Goal: Task Accomplishment & Management: Complete application form

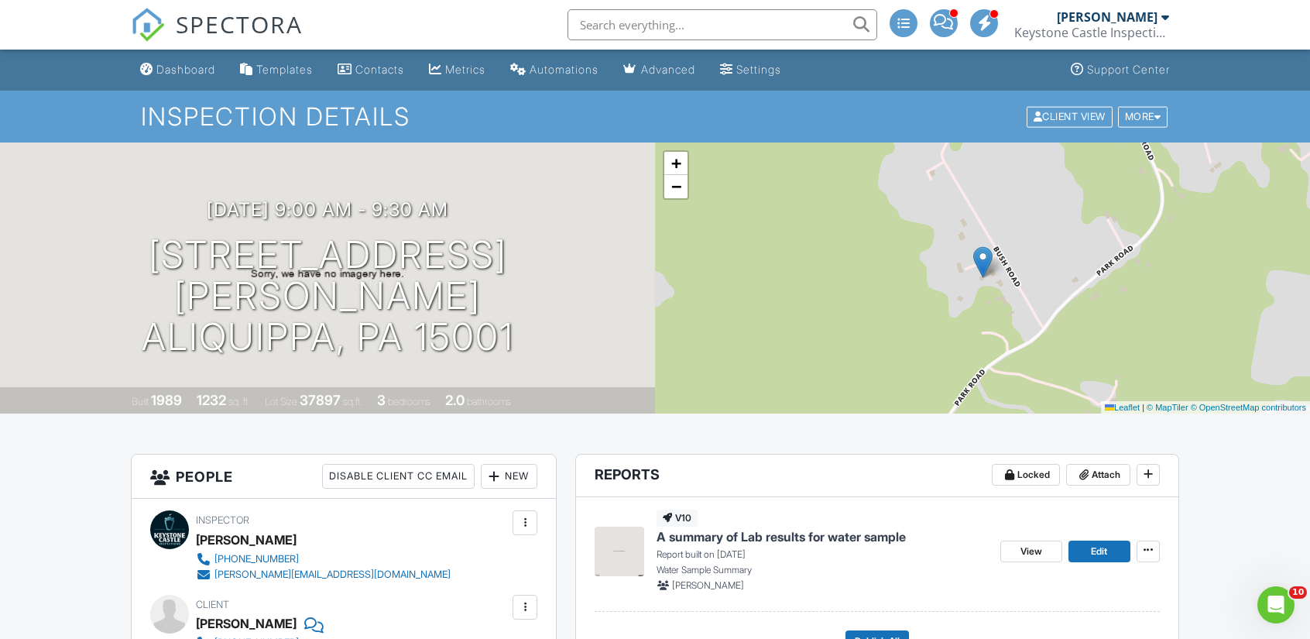
click at [169, 65] on div "Dashboard" at bounding box center [185, 69] width 59 height 13
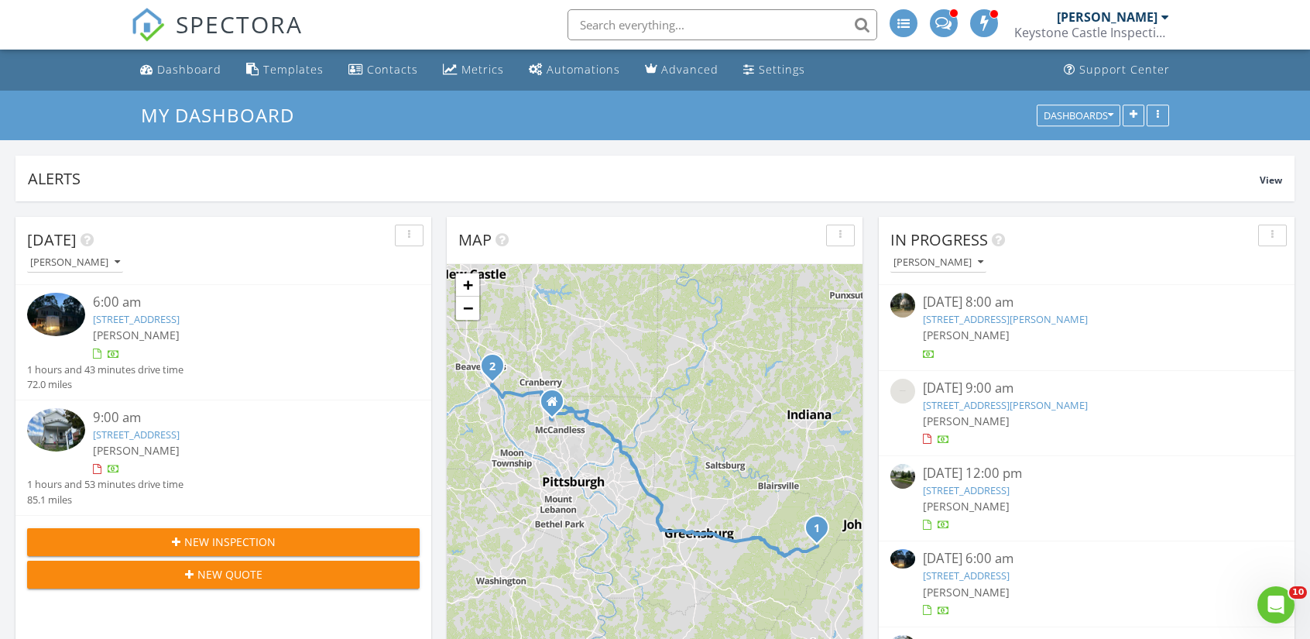
click at [243, 535] on span "New Inspection" at bounding box center [229, 541] width 91 height 16
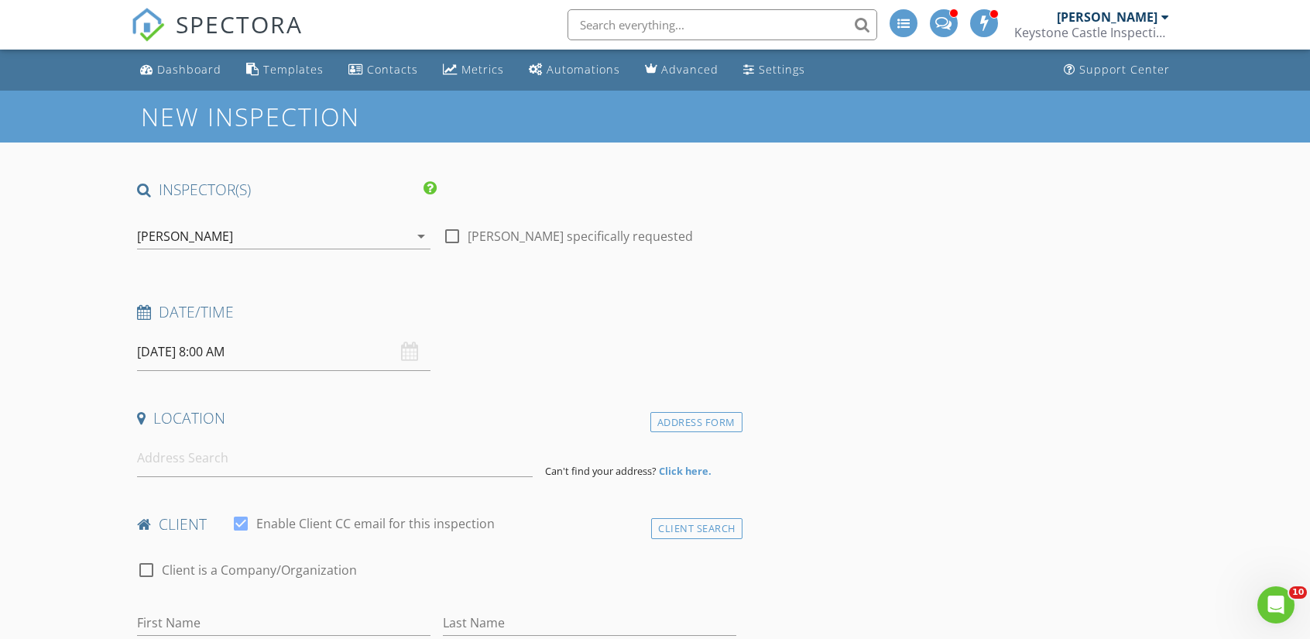
click at [164, 358] on input "08/29/2025 8:00 AM" at bounding box center [283, 352] width 293 height 38
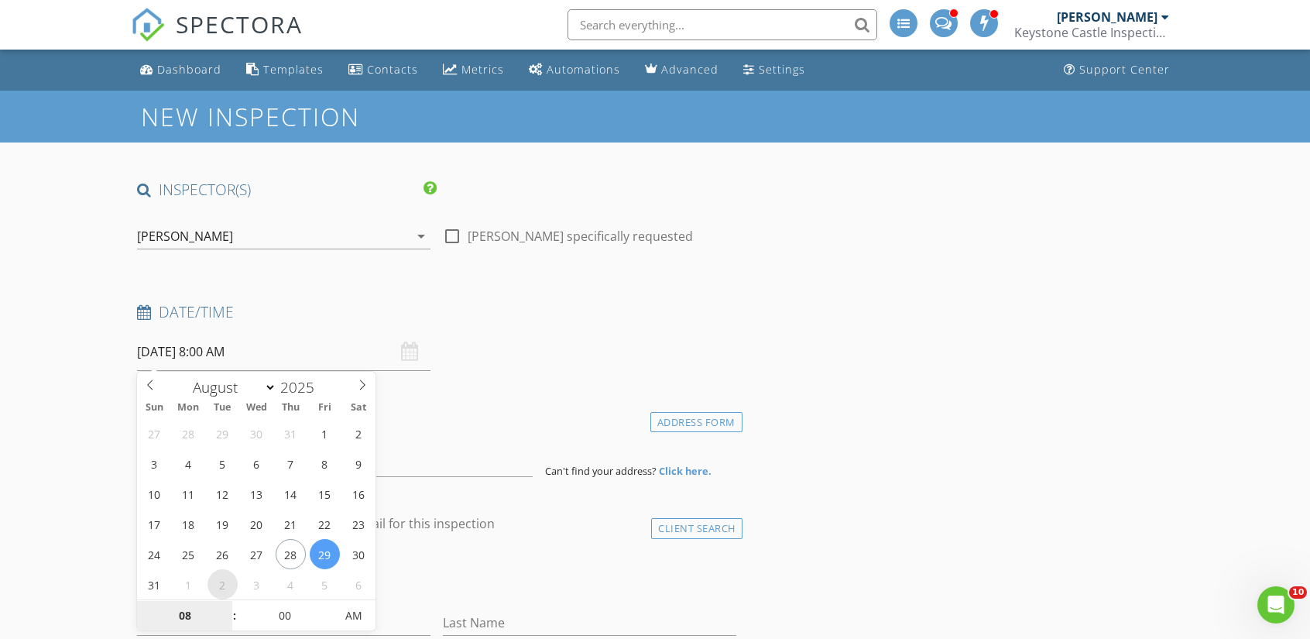
select select "8"
type input "09/02/2025 8:00 AM"
type input "09"
type input "09/02/2025 9:00 AM"
click at [228, 606] on span at bounding box center [226, 607] width 11 height 15
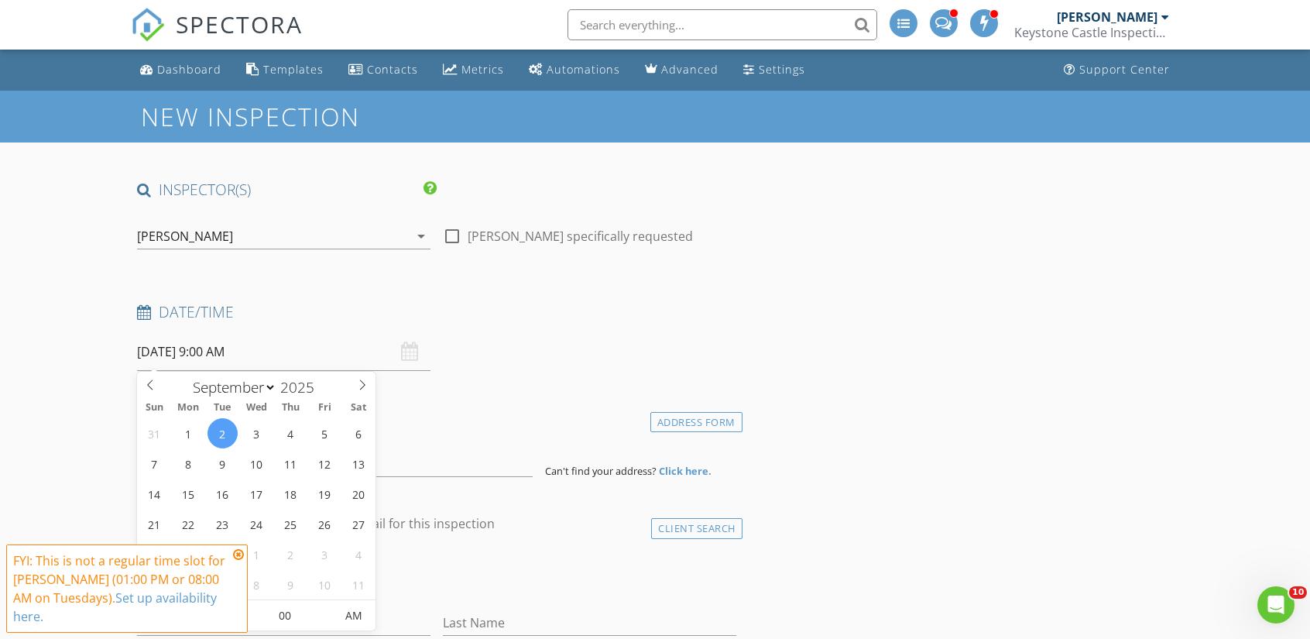
click at [728, 313] on h4 "Date/Time" at bounding box center [436, 312] width 599 height 20
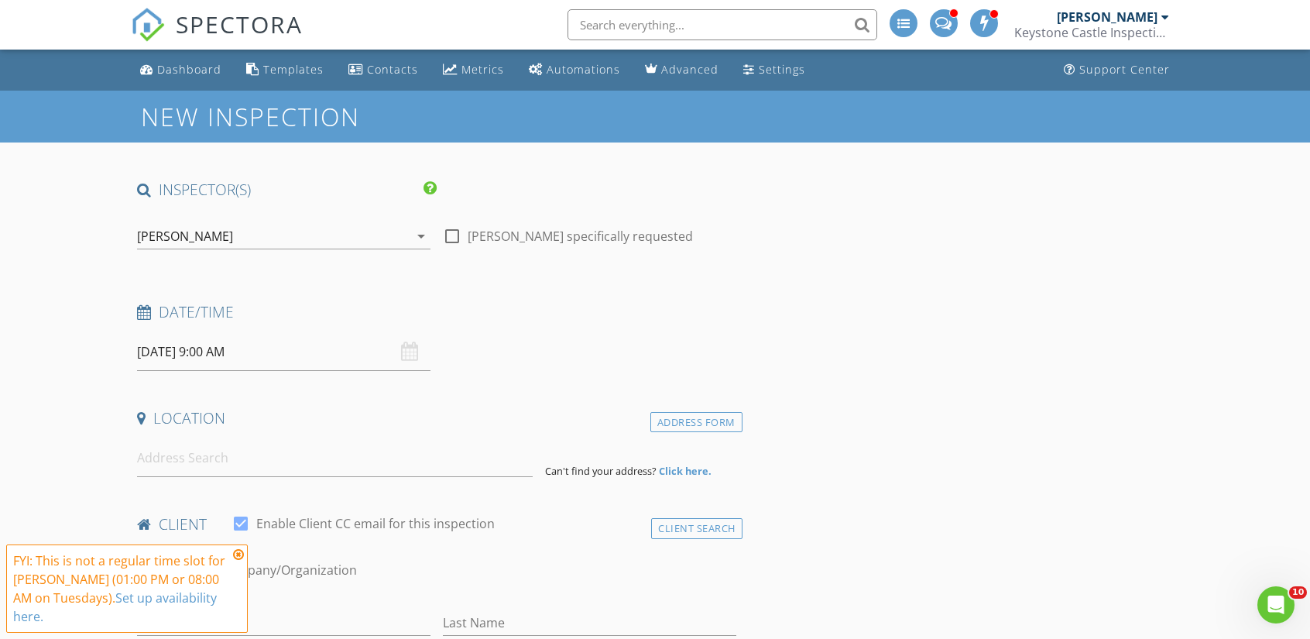
click at [240, 560] on icon at bounding box center [238, 554] width 11 height 12
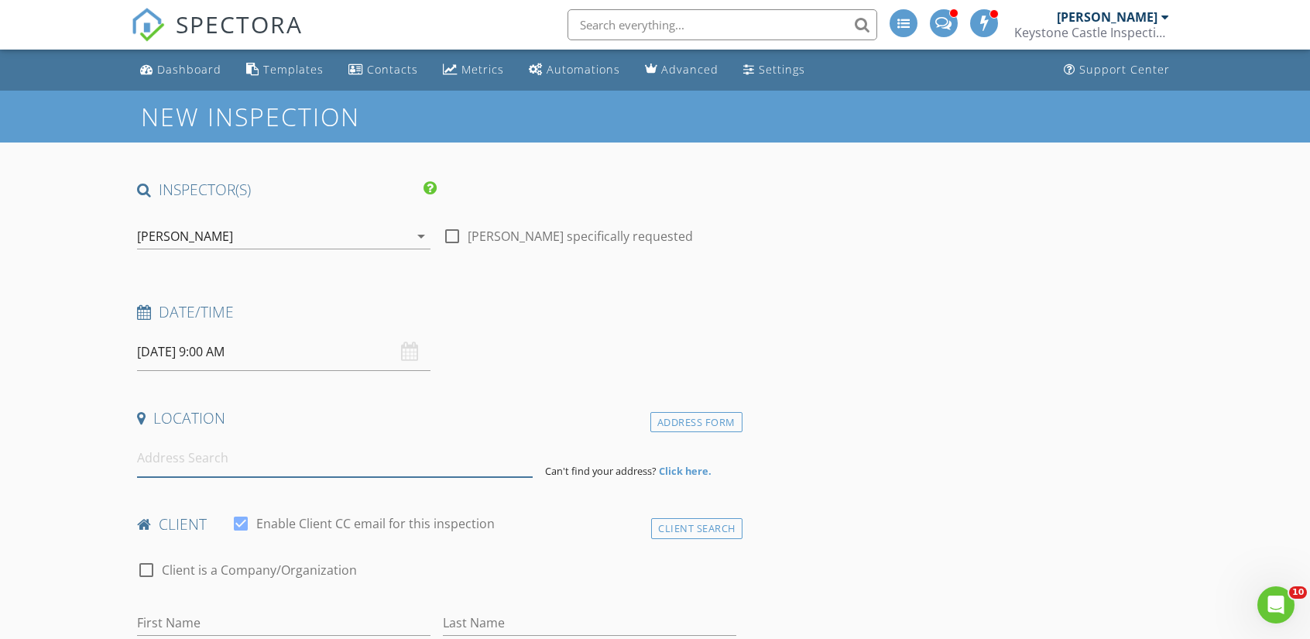
click at [328, 461] on input at bounding box center [334, 458] width 395 height 38
click at [242, 458] on input at bounding box center [334, 458] width 395 height 38
click at [332, 457] on input at bounding box center [334, 458] width 395 height 38
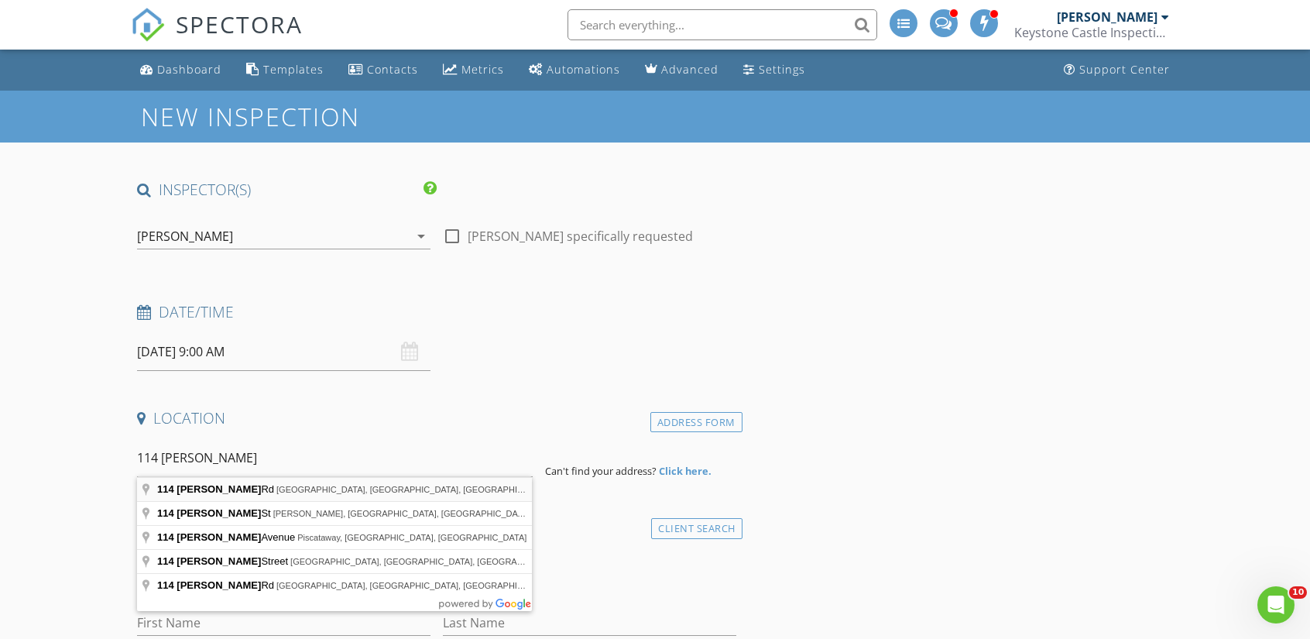
type input "114 Perrine Rd, Grove City, PA, USA"
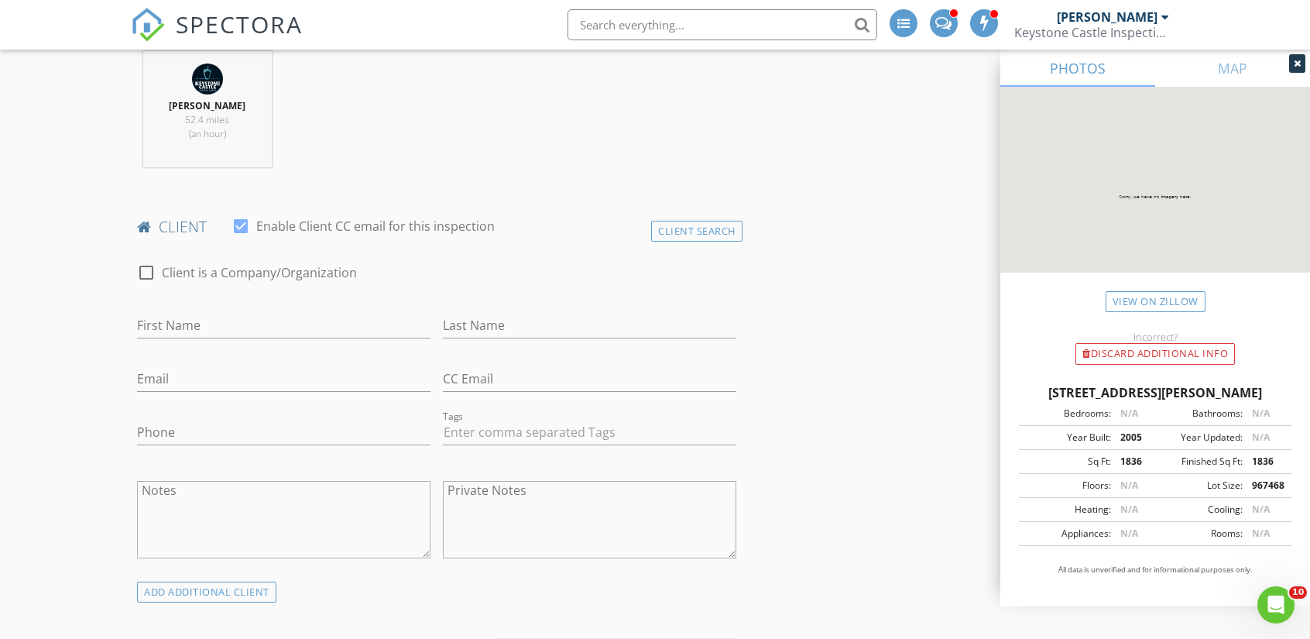
scroll to position [619, 0]
click at [293, 315] on input "First Name" at bounding box center [283, 320] width 293 height 26
type input "Donald"
type input "Beban"
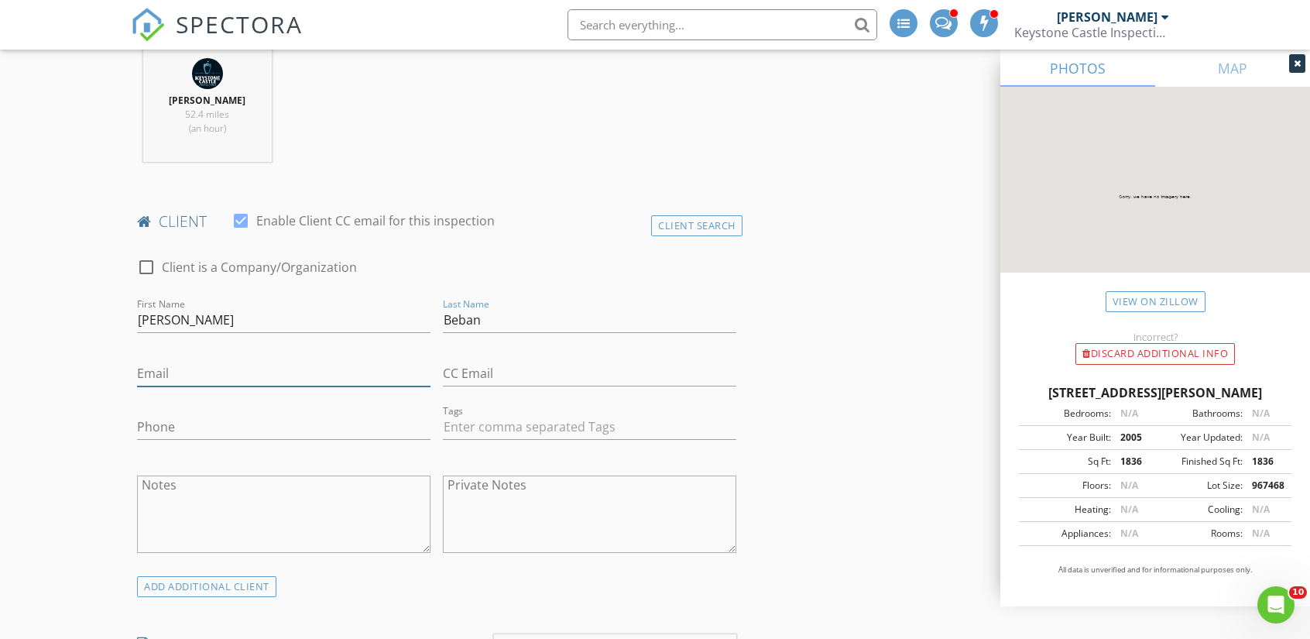
click at [315, 372] on input "Email" at bounding box center [283, 374] width 293 height 26
type input "cfranklin@thefederalsavingsbank.com"
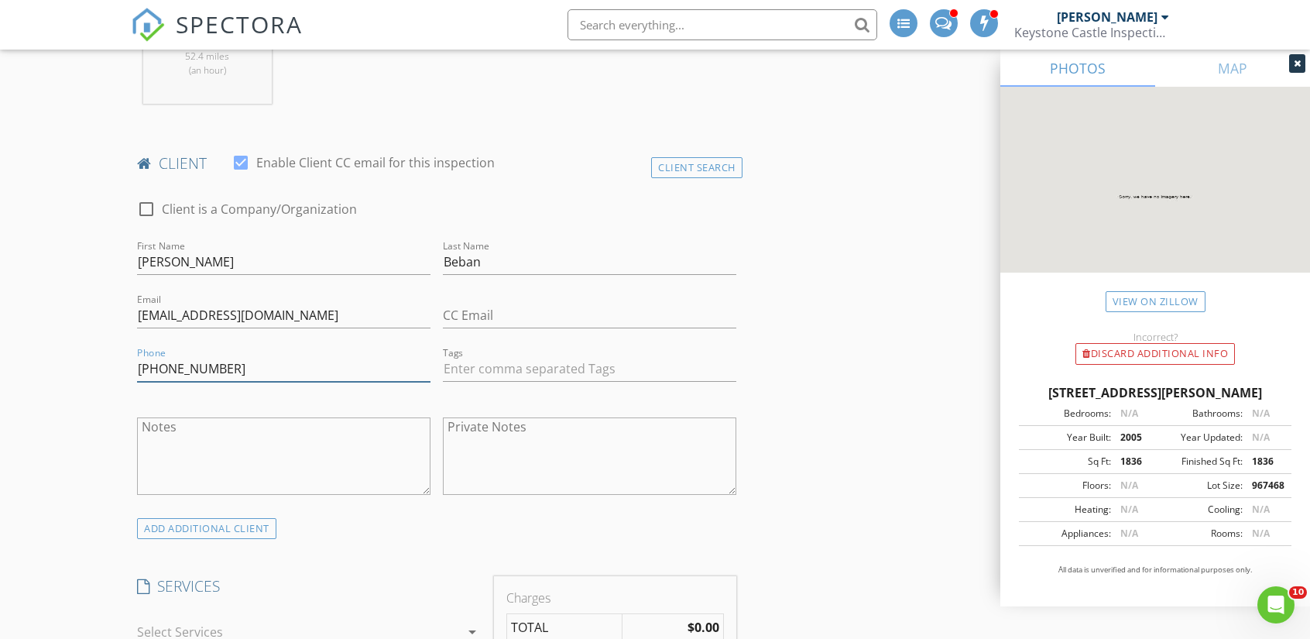
scroll to position [851, 0]
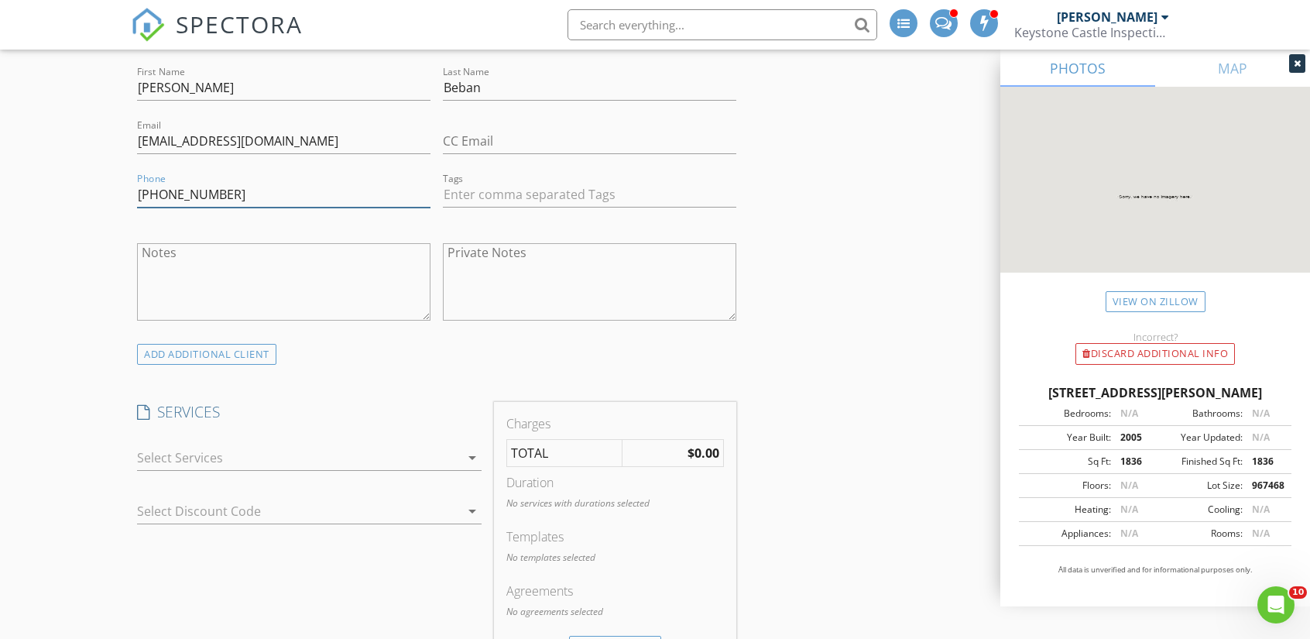
type input "724-992-2197"
click at [463, 457] on icon "arrow_drop_down" at bounding box center [472, 457] width 19 height 19
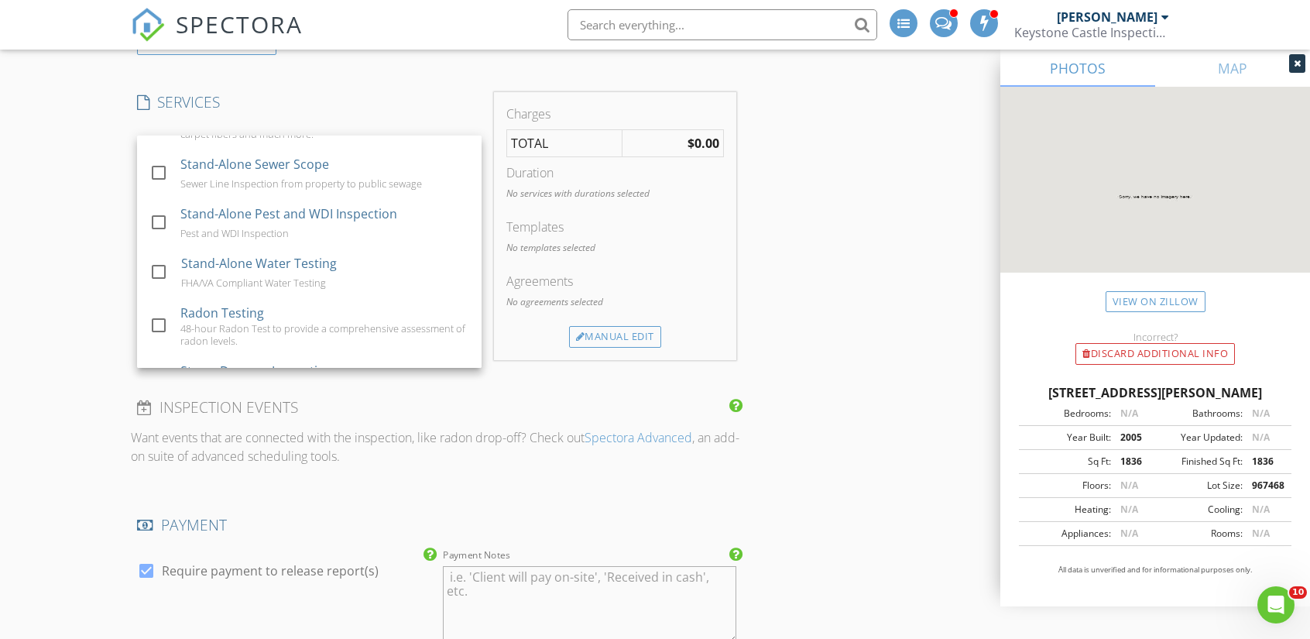
scroll to position [232, 0]
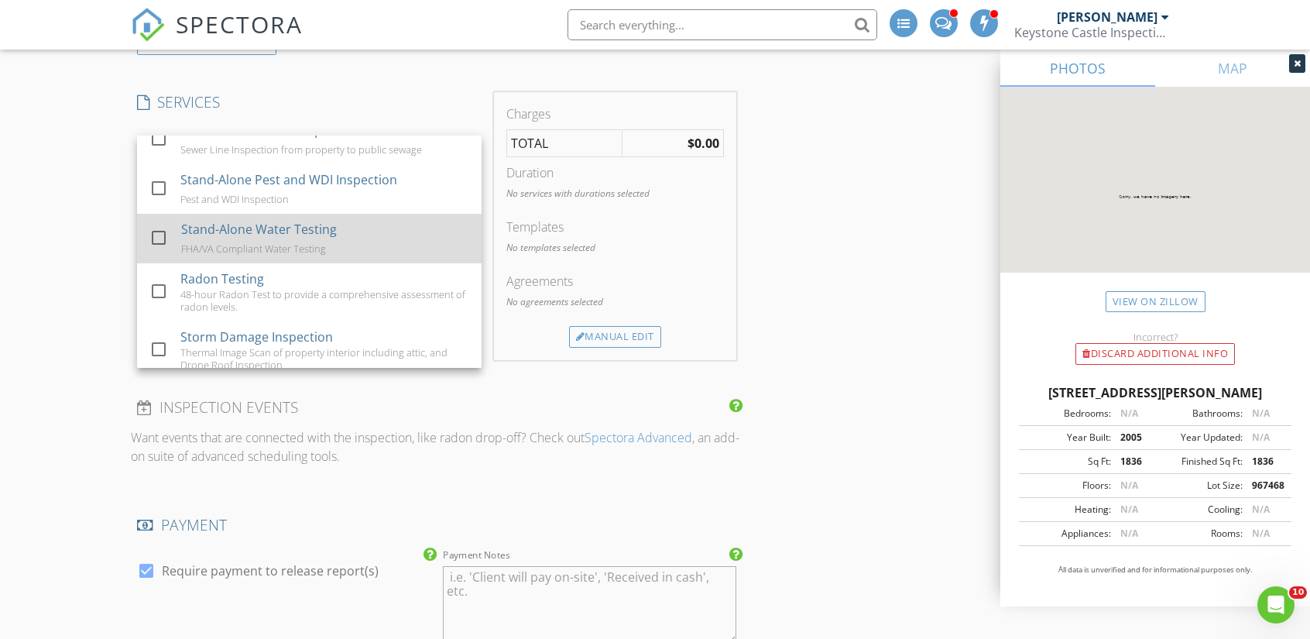
click at [293, 238] on div "Stand-Alone Water Testing" at bounding box center [259, 229] width 156 height 19
checkbox input "false"
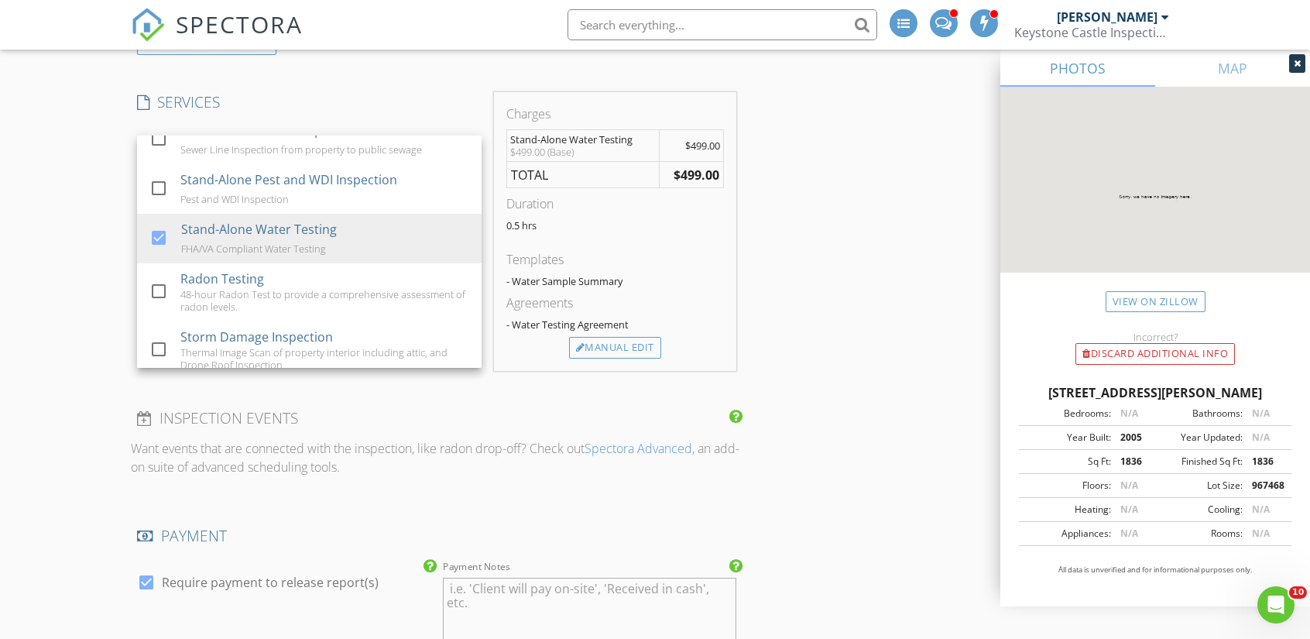
click at [833, 231] on div "INSPECTOR(S) check_box Aaron West PRIMARY Aaron West arrow_drop_down check_box_…" at bounding box center [655, 544] width 1048 height 3050
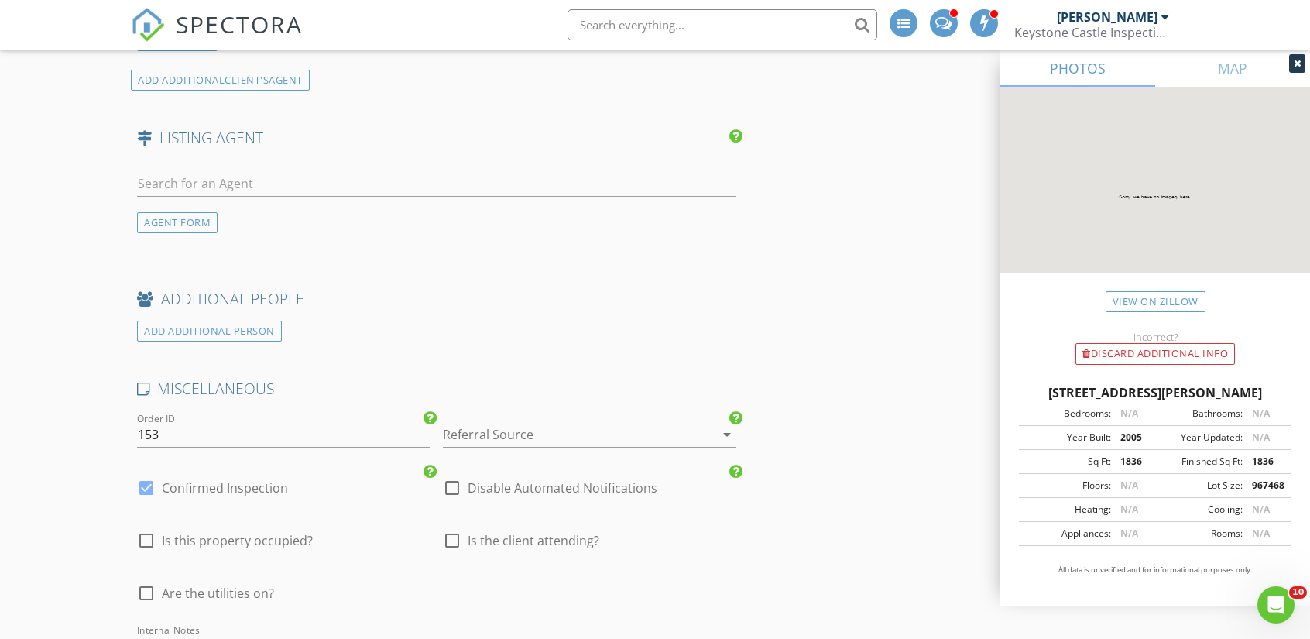
scroll to position [2090, 0]
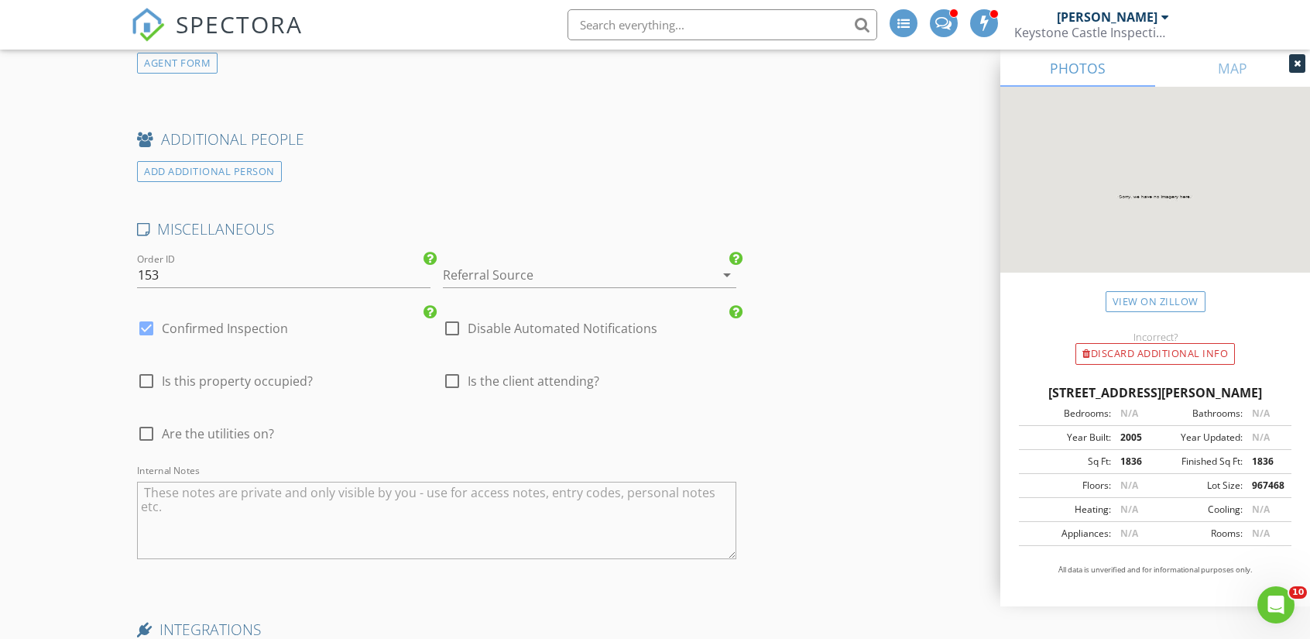
click at [147, 374] on div at bounding box center [146, 381] width 26 height 26
checkbox input "true"
click at [147, 430] on div at bounding box center [146, 433] width 26 height 26
checkbox input "true"
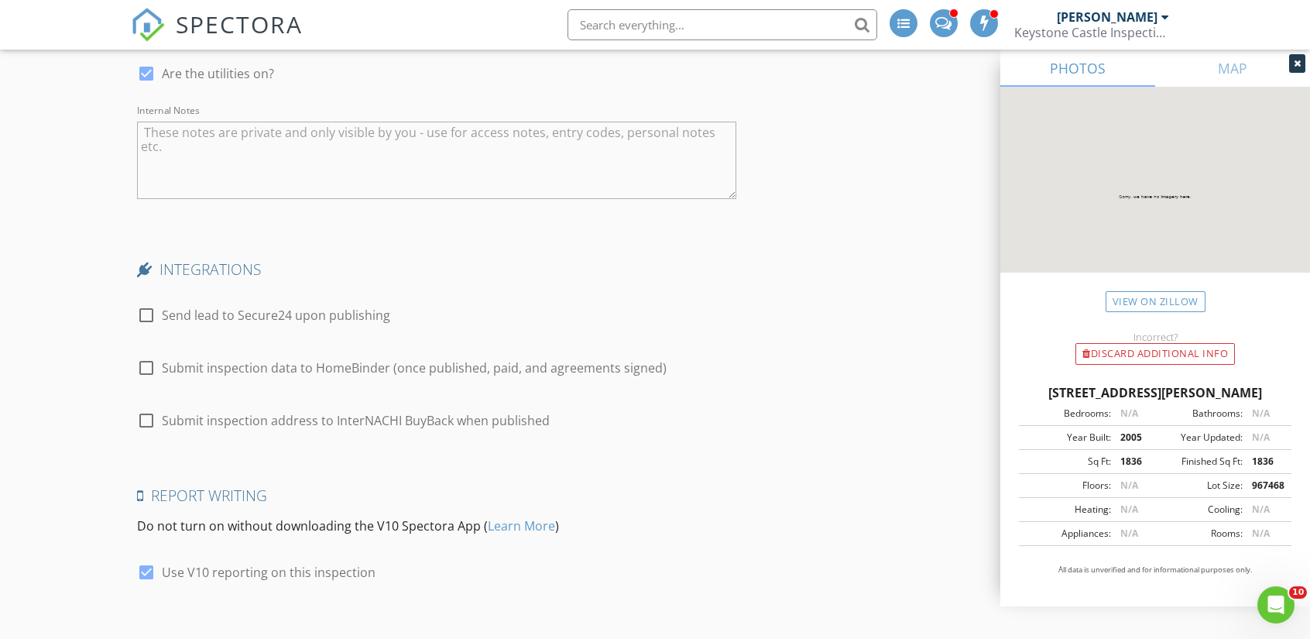
scroll to position [2622, 0]
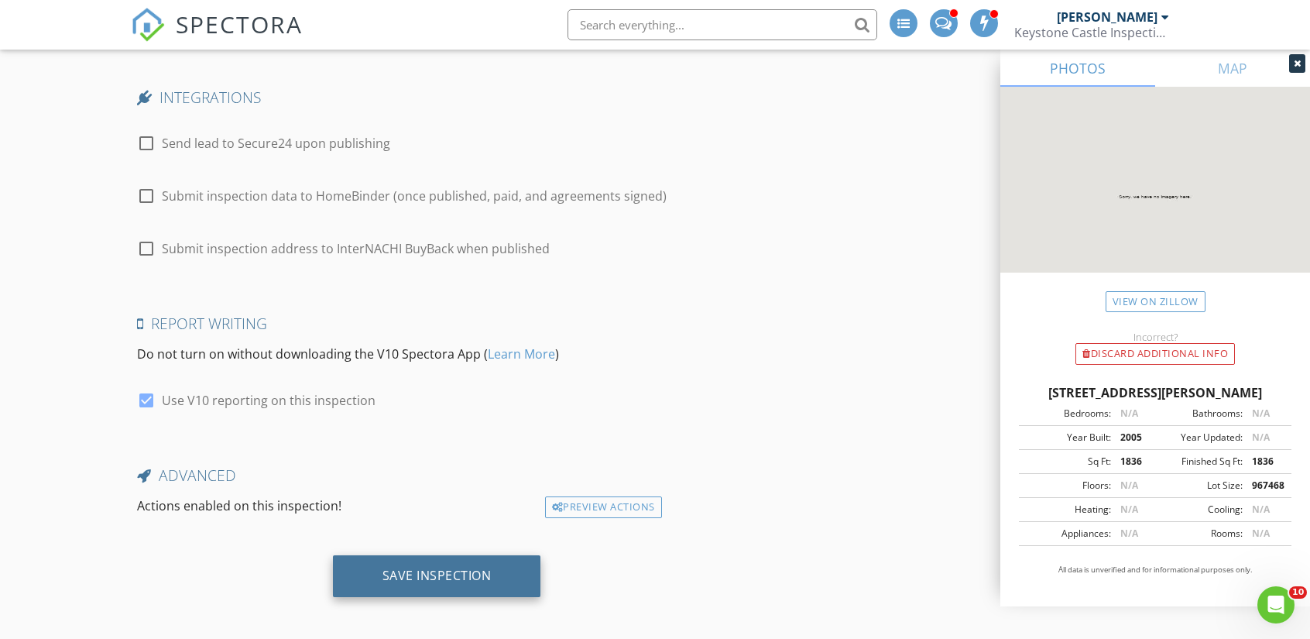
click at [426, 570] on div "Save Inspection" at bounding box center [436, 574] width 109 height 15
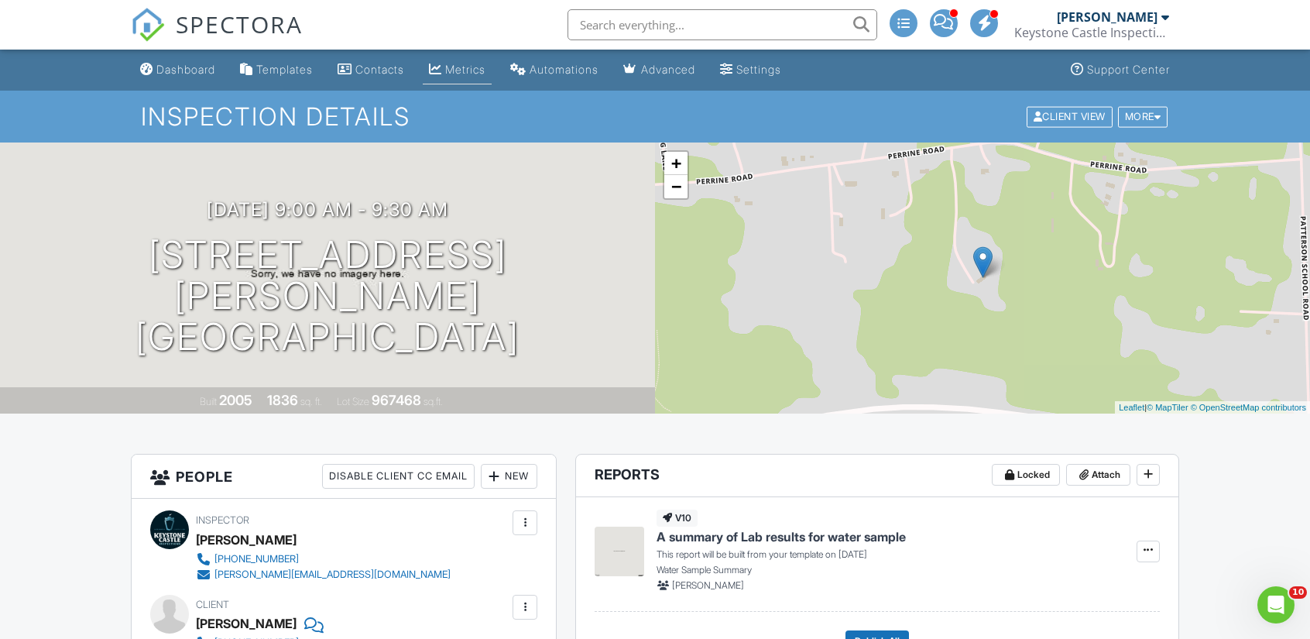
click at [462, 74] on div "Metrics" at bounding box center [465, 69] width 40 height 13
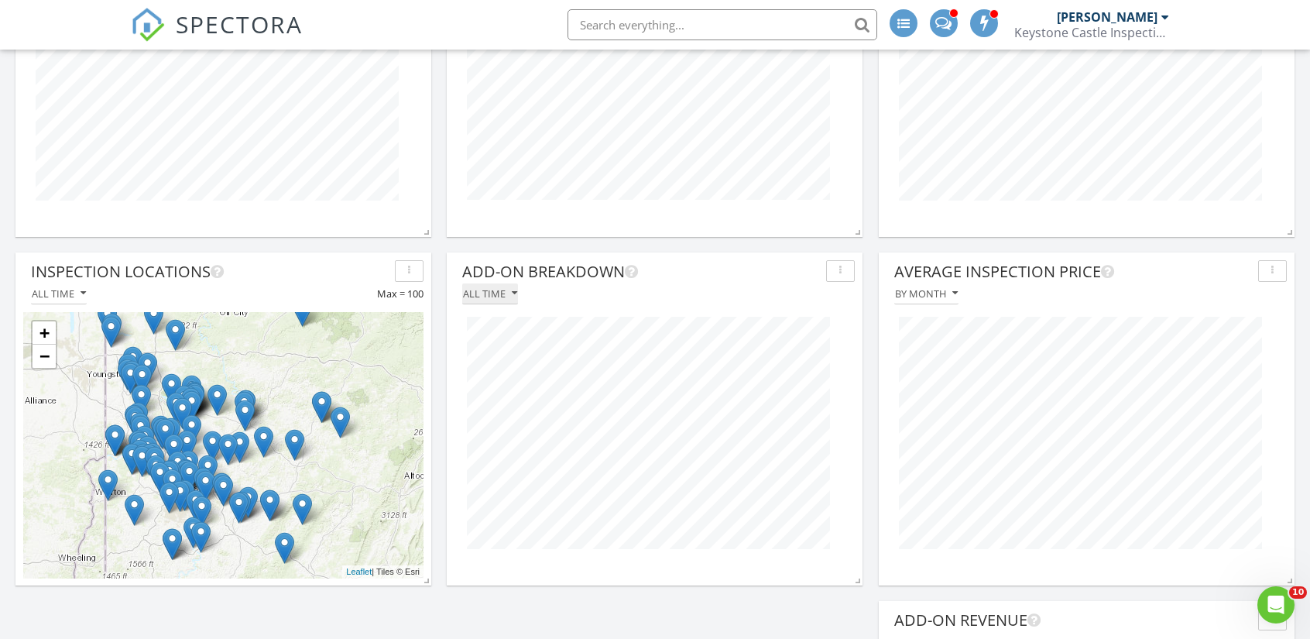
click at [504, 298] on div "All time" at bounding box center [490, 293] width 54 height 11
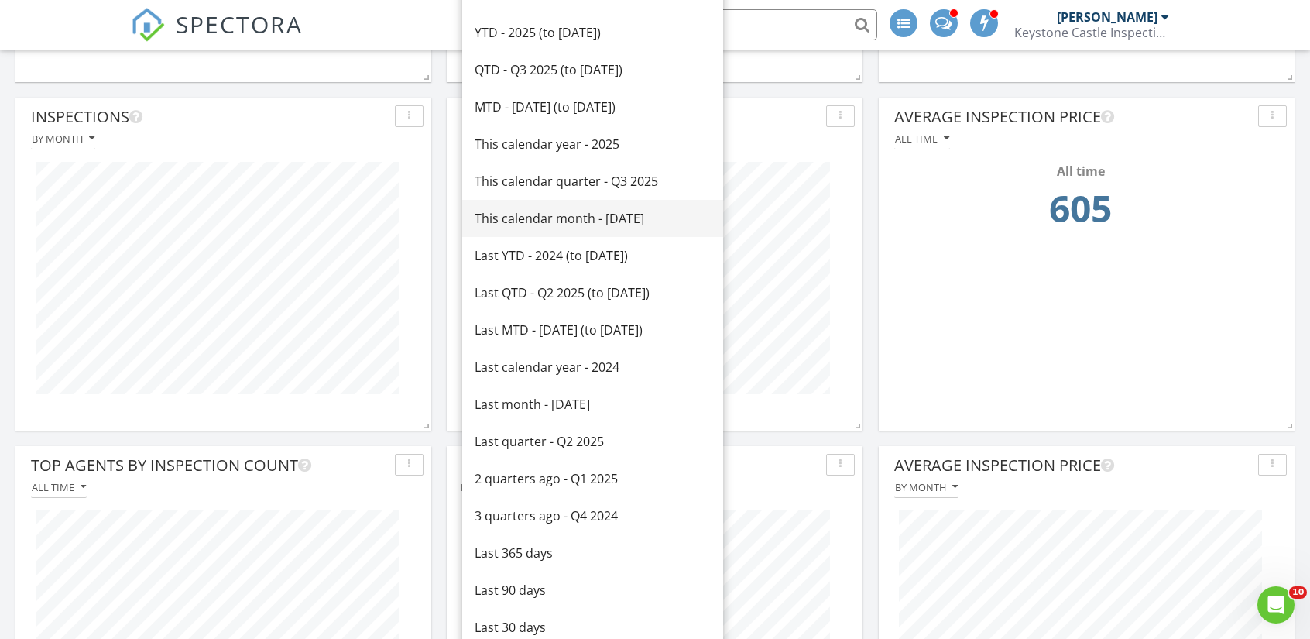
click at [569, 223] on div "This calendar month - August 2025" at bounding box center [592, 218] width 236 height 19
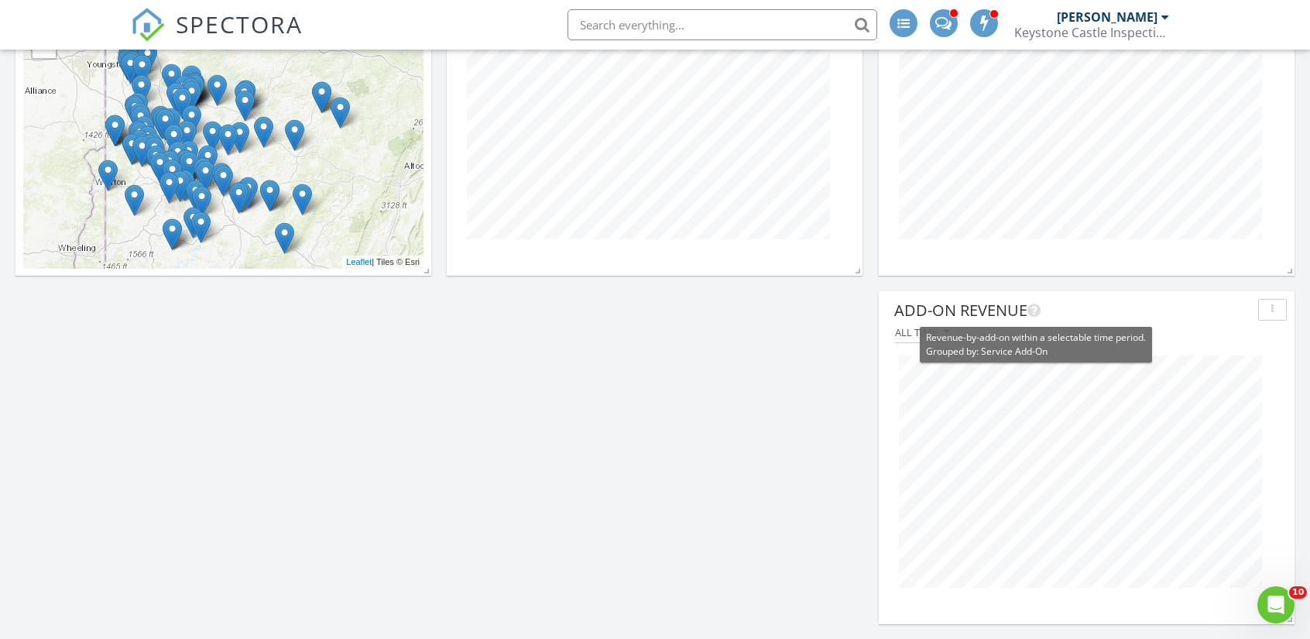
click at [1037, 314] on icon at bounding box center [1033, 310] width 13 height 15
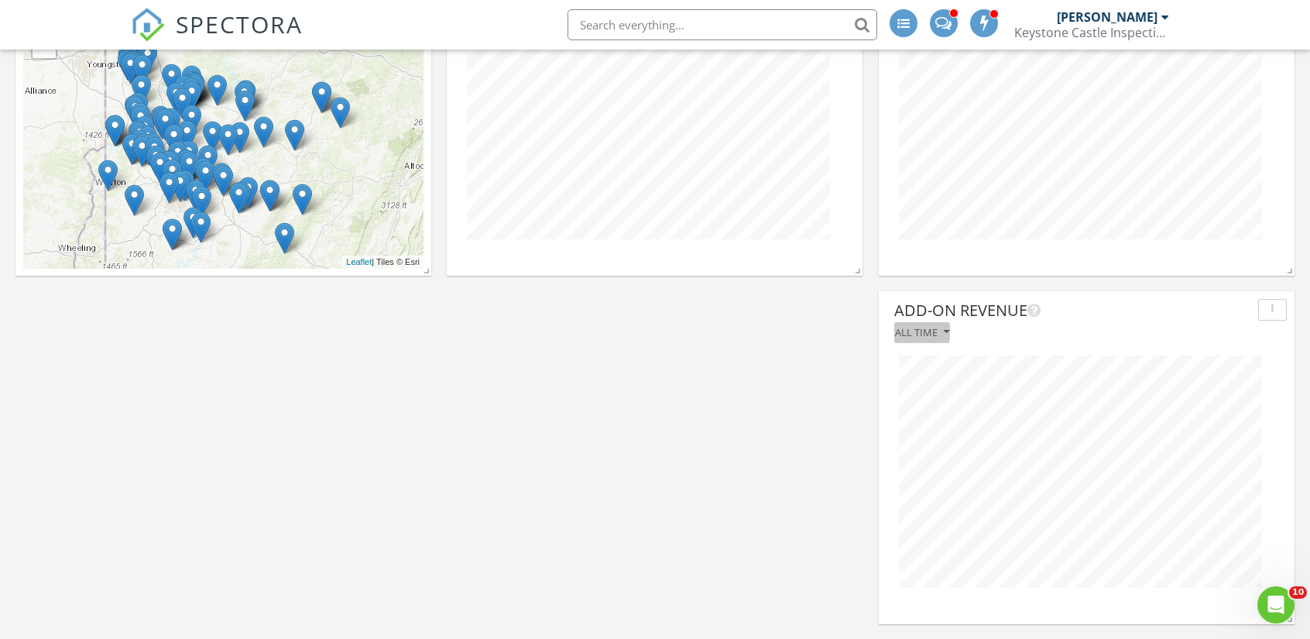
click at [934, 327] on div "All time" at bounding box center [922, 332] width 54 height 11
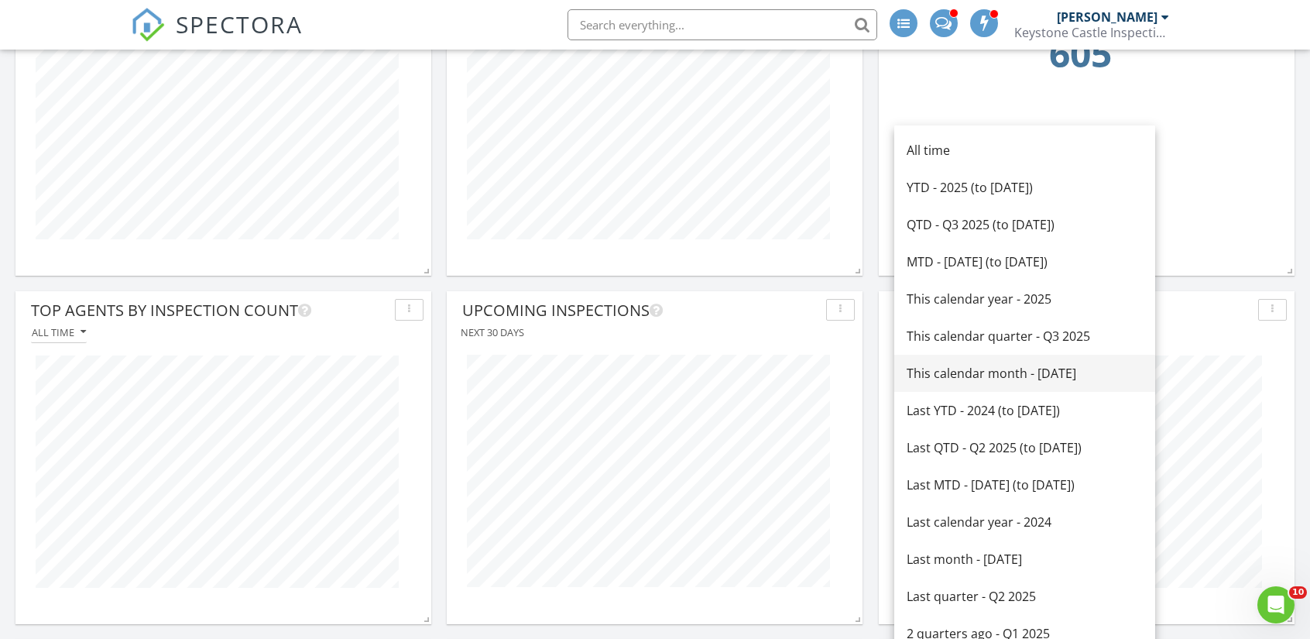
click at [981, 376] on div "This calendar month - August 2025" at bounding box center [1024, 373] width 236 height 19
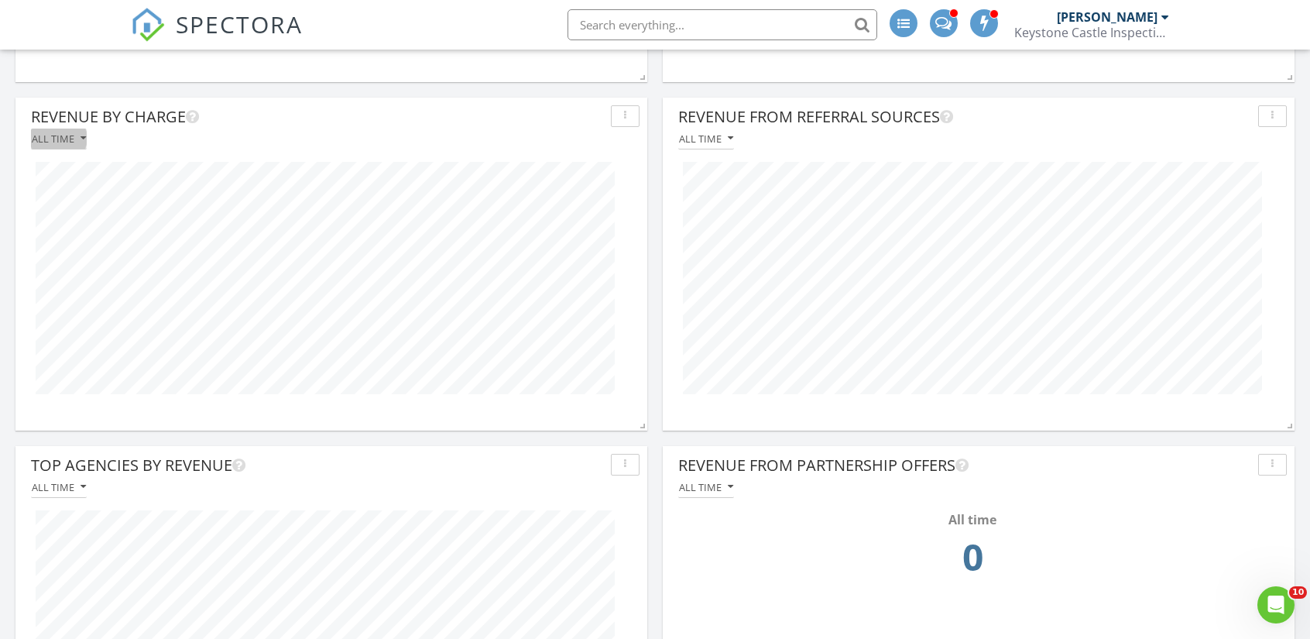
click at [73, 133] on div "All time" at bounding box center [59, 138] width 54 height 11
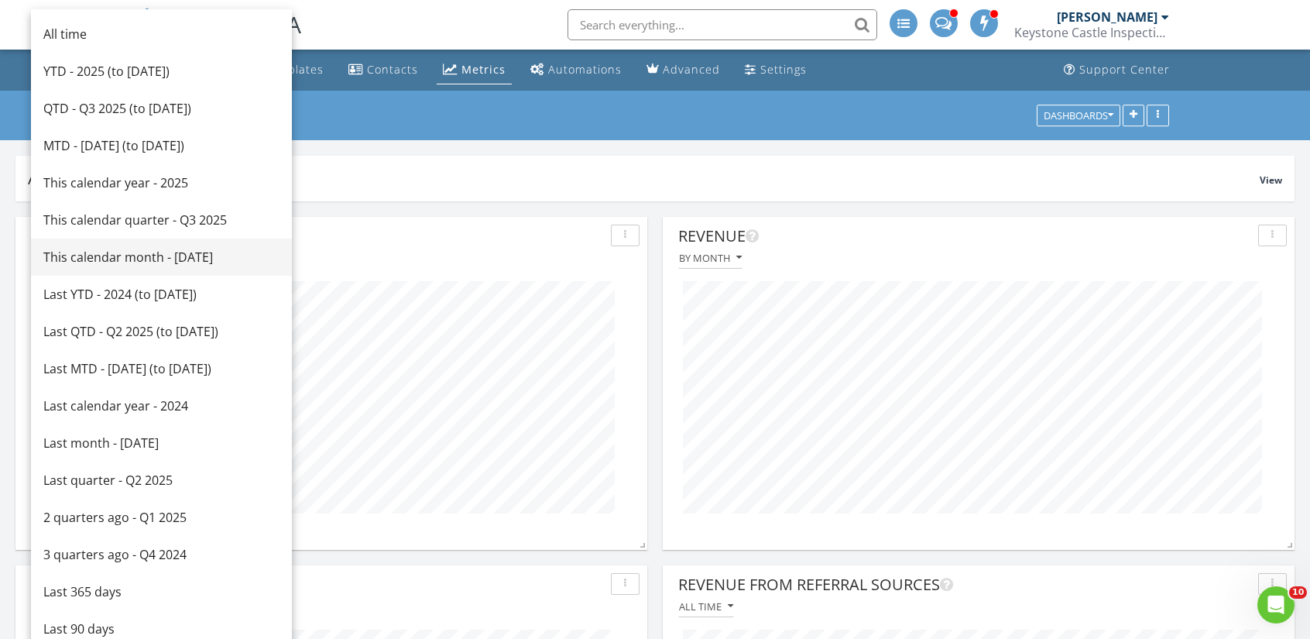
click at [128, 259] on div "This calendar month - August 2025" at bounding box center [161, 257] width 236 height 19
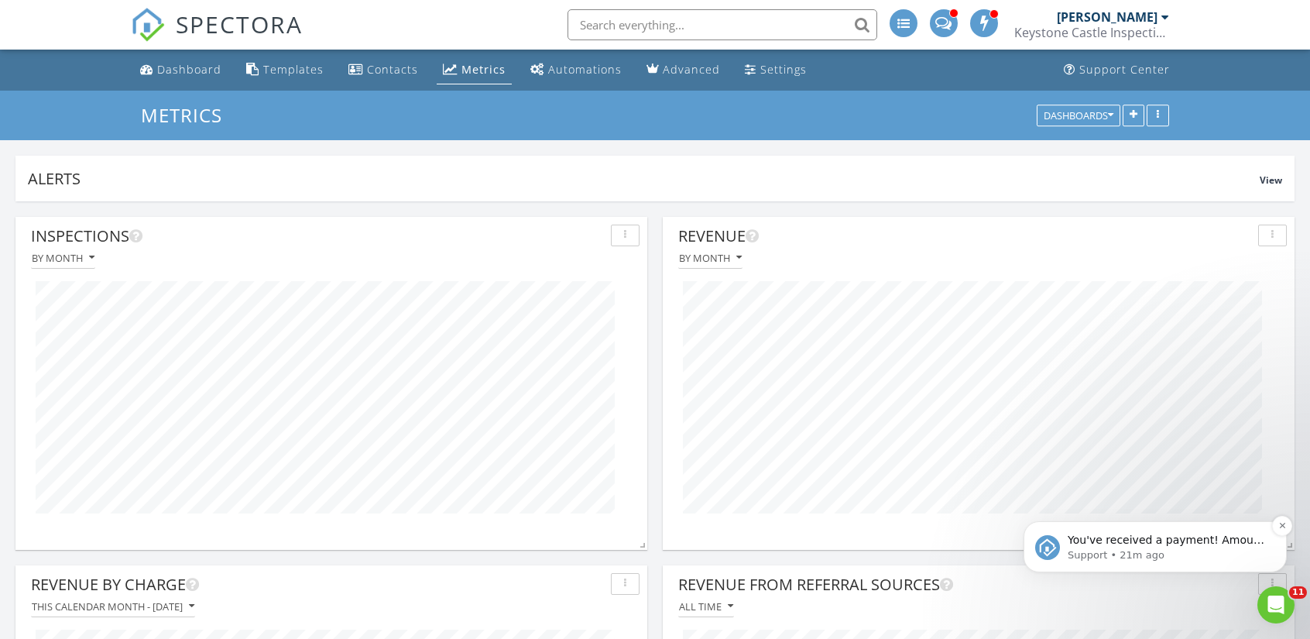
click at [1136, 539] on p "You've received a payment! Amount $499.00 Fee $0.00 Net $499.00 Transaction # p…" at bounding box center [1167, 540] width 200 height 15
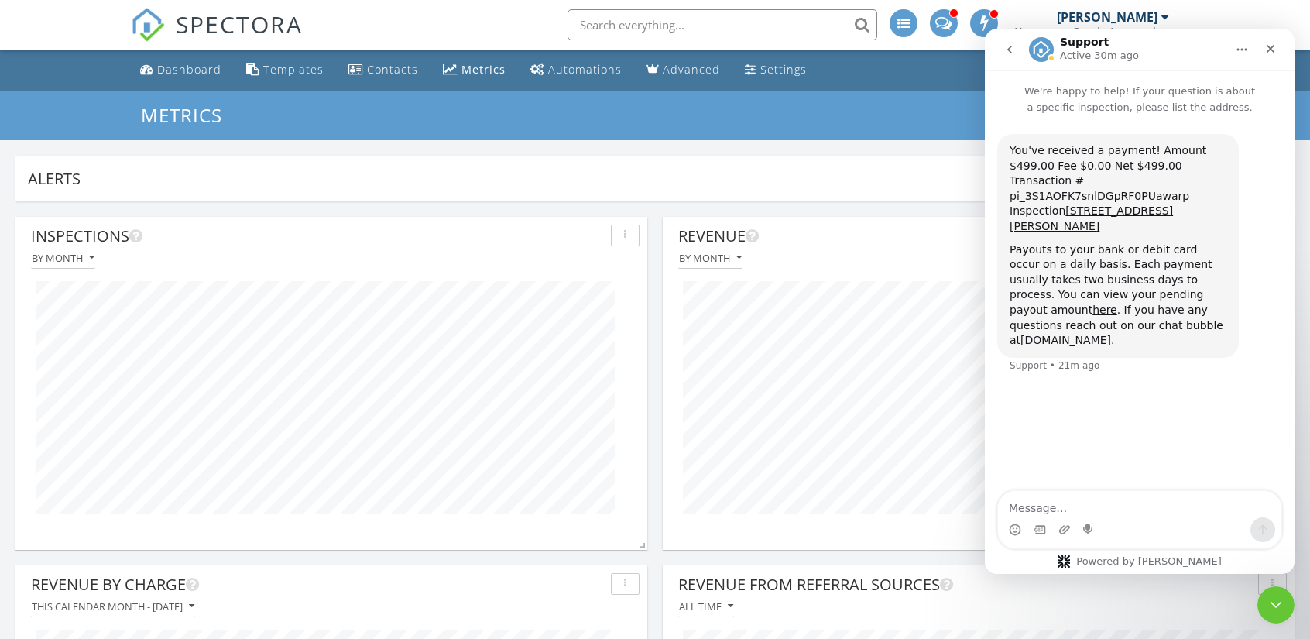
click at [878, 166] on div "Alerts View" at bounding box center [654, 179] width 1279 height 46
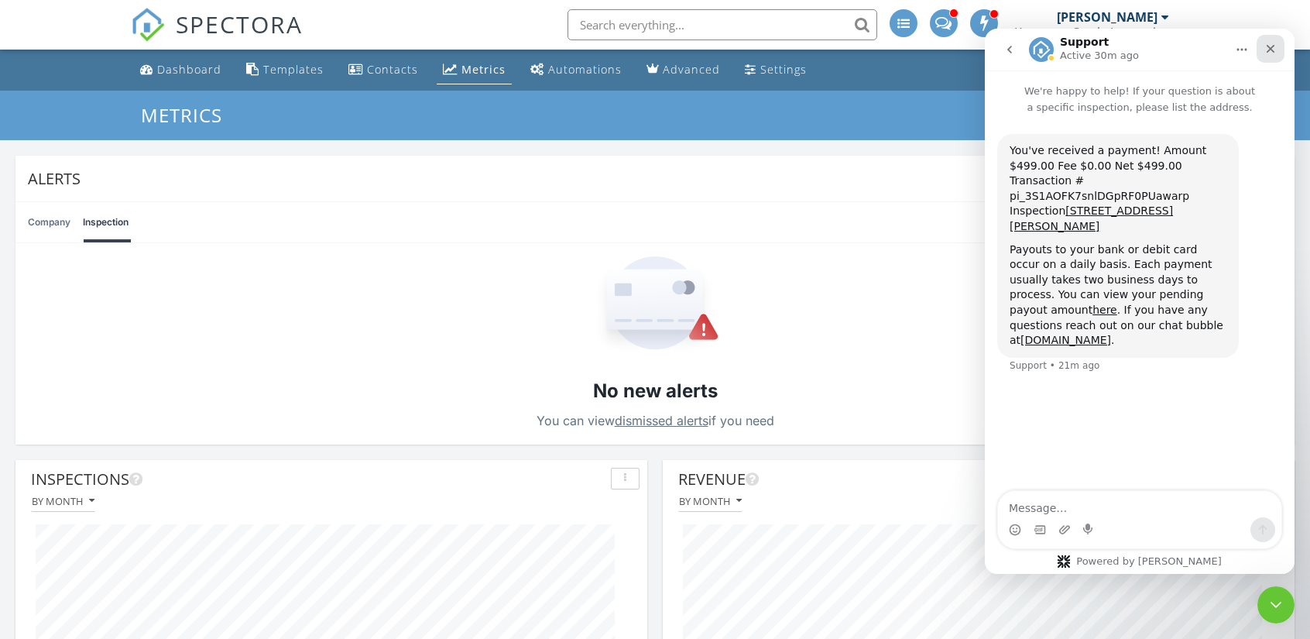
click at [1269, 50] on icon "Close" at bounding box center [1270, 49] width 9 height 9
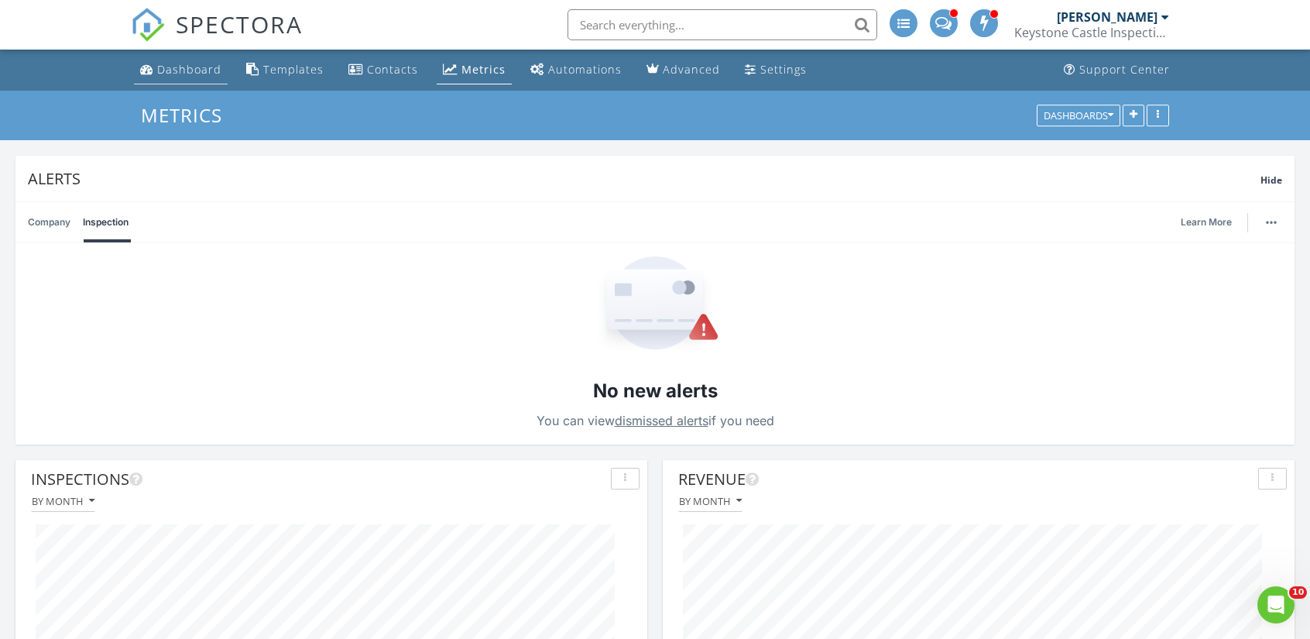
click at [201, 78] on link "Dashboard" at bounding box center [181, 70] width 94 height 29
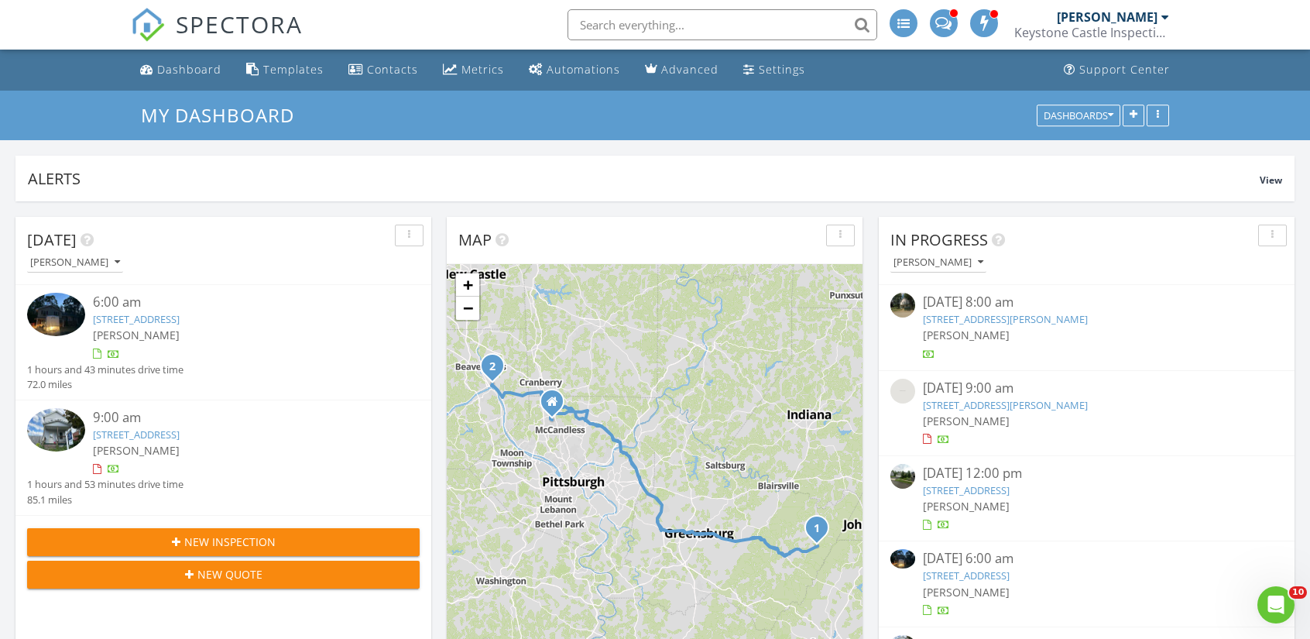
click at [1001, 317] on link "4881 Richmond Rd, Rochester Mills, PA 15771" at bounding box center [1005, 319] width 165 height 14
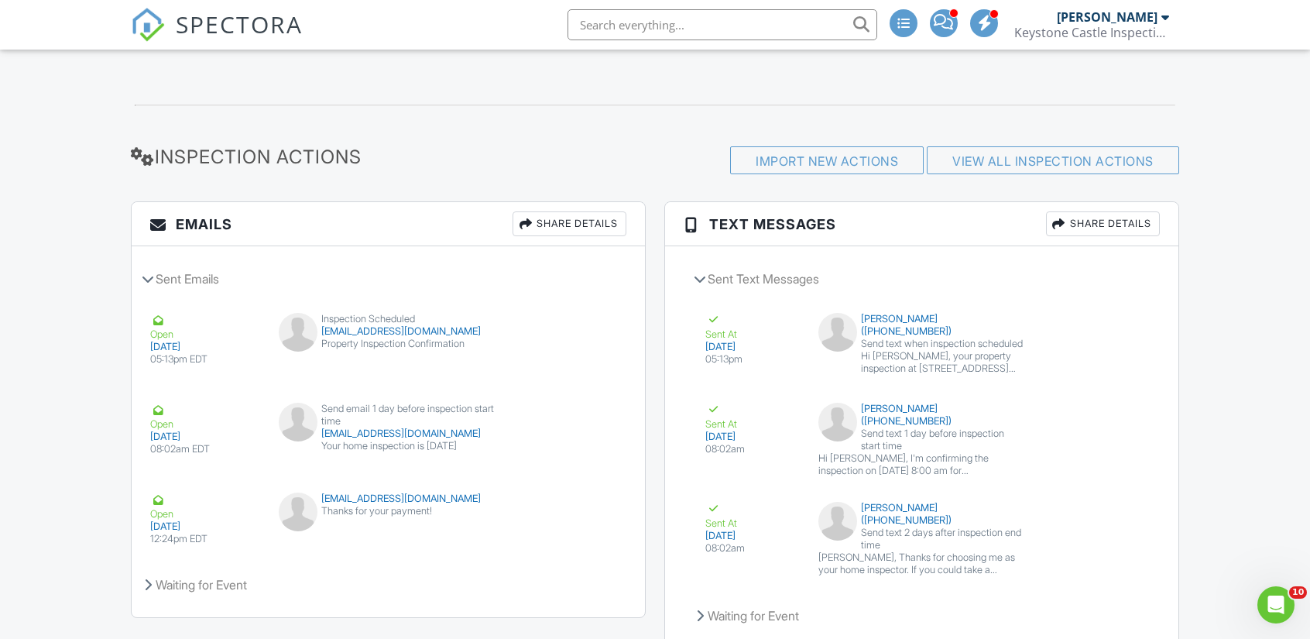
scroll to position [1971, 0]
